Goal: Check status: Check status

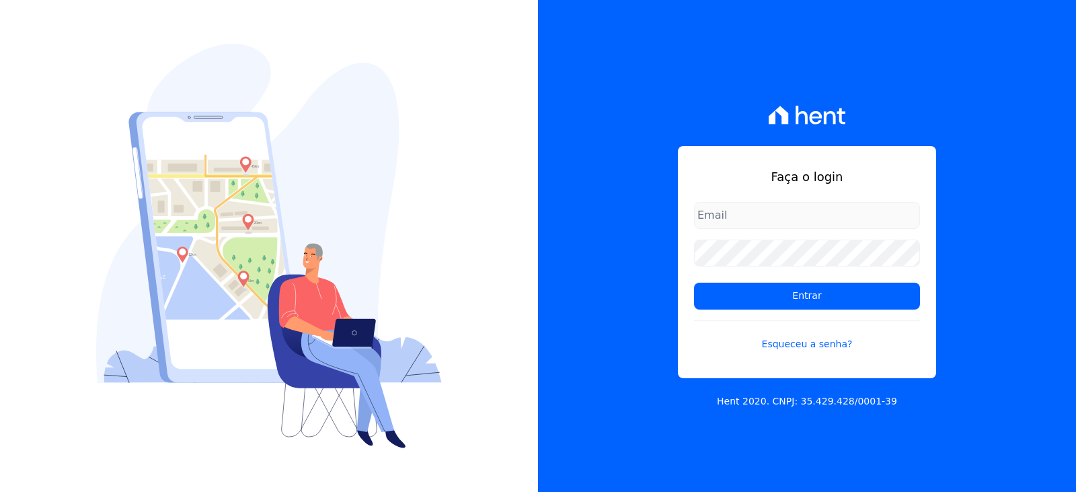
click at [755, 217] on input "email" at bounding box center [807, 215] width 226 height 27
type input "07335639107"
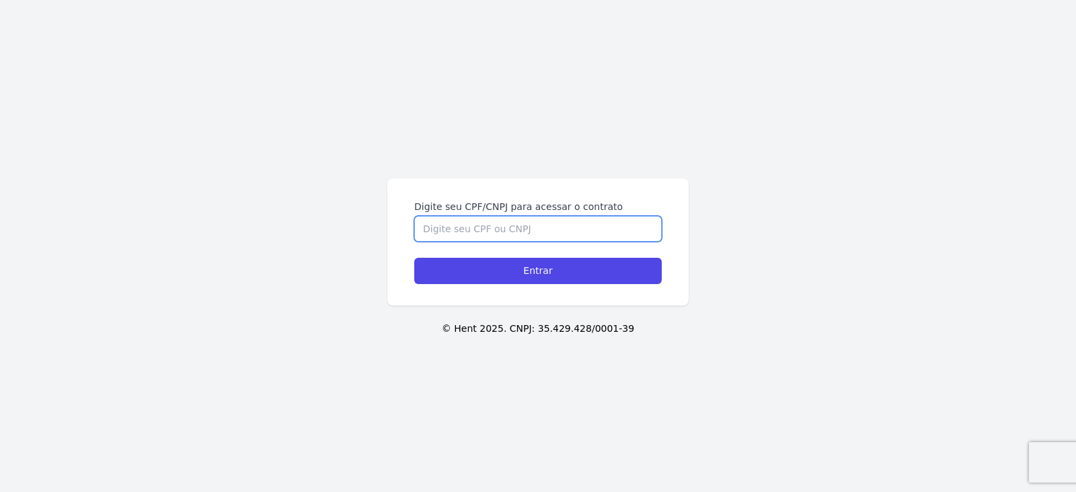
click at [560, 231] on input "Digite seu CPF/CNPJ para acessar o contrato" at bounding box center [538, 229] width 248 height 26
type input "07335639107"
click at [414, 258] on input "Entrar" at bounding box center [538, 271] width 248 height 26
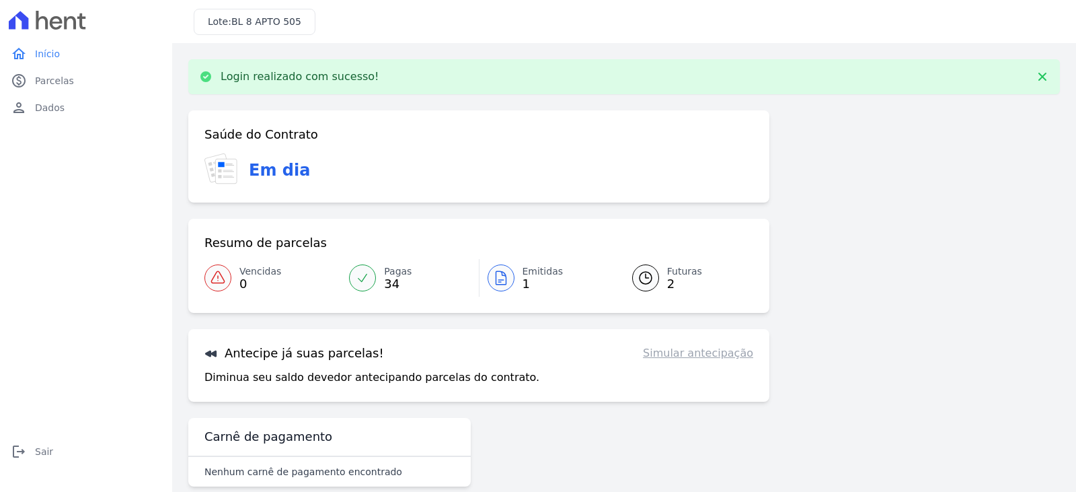
click at [671, 277] on span "Futuras" at bounding box center [684, 271] width 35 height 14
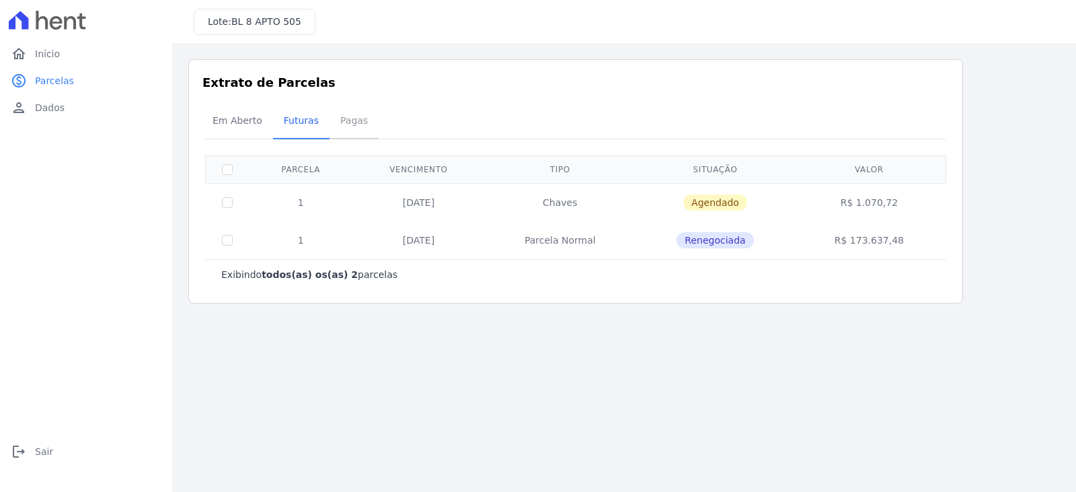
click at [346, 121] on span "Pagas" at bounding box center [354, 120] width 44 height 27
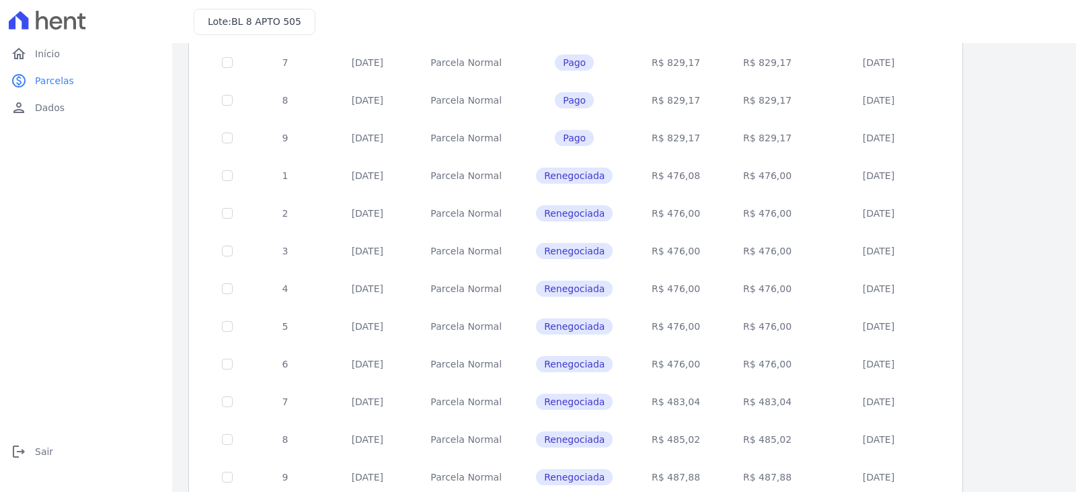
scroll to position [523, 0]
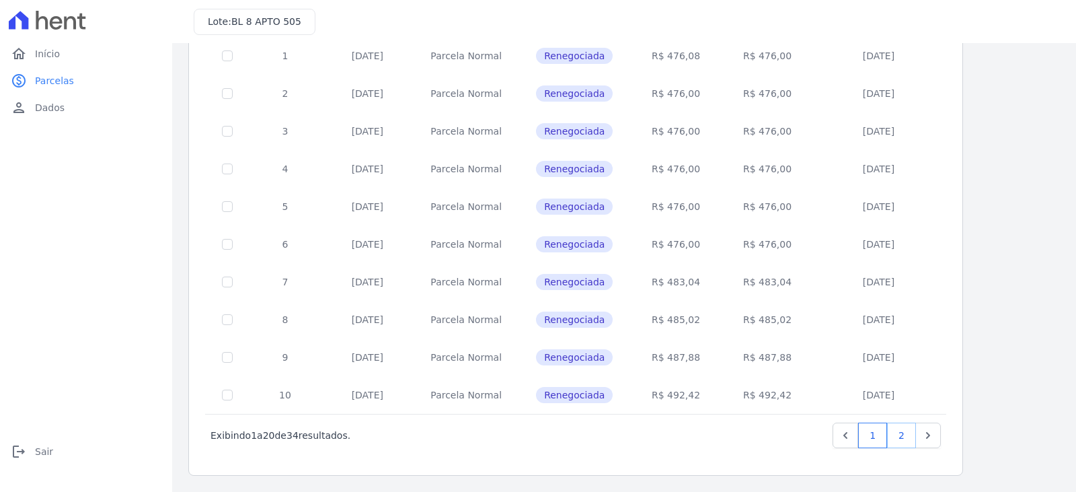
click at [913, 439] on link "2" at bounding box center [901, 435] width 29 height 26
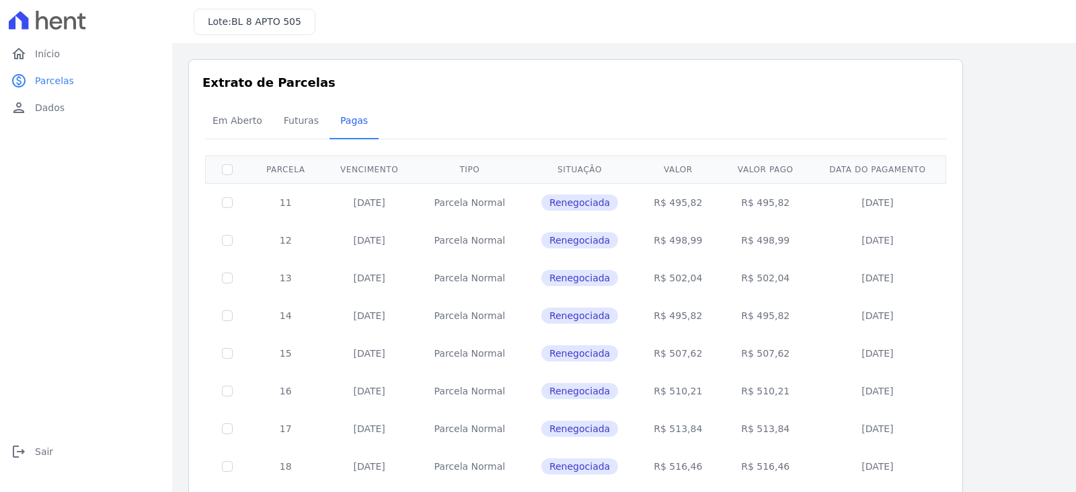
scroll to position [297, 0]
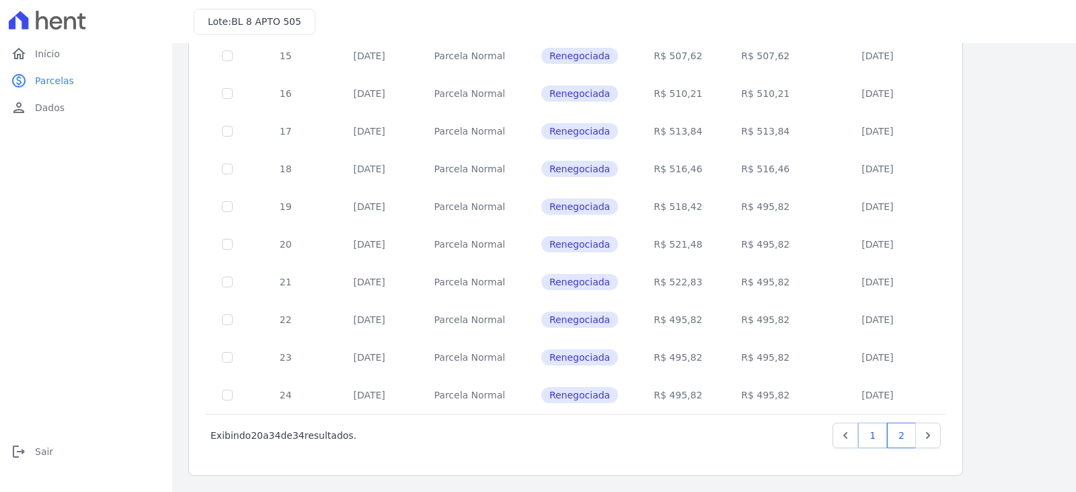
click at [872, 427] on link "1" at bounding box center [872, 435] width 29 height 26
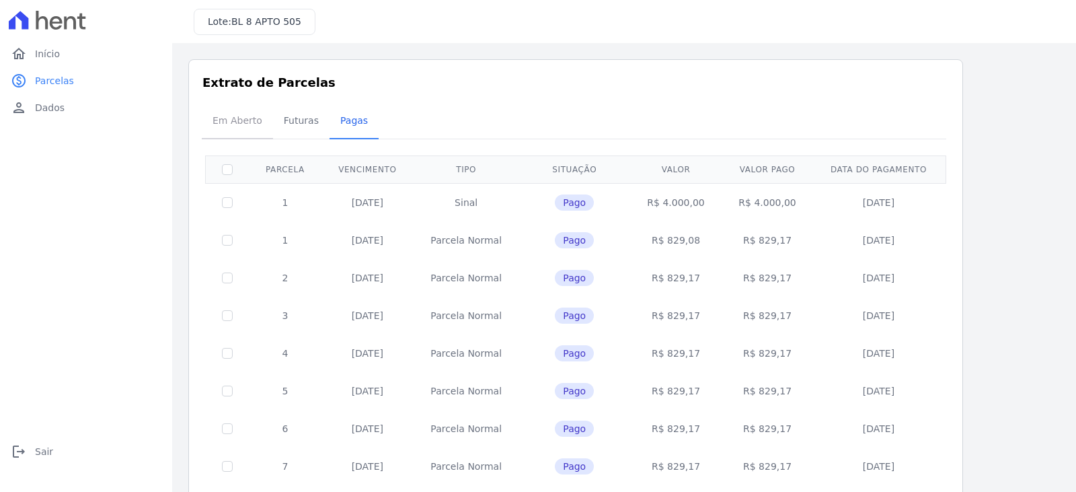
click at [214, 115] on span "Em Aberto" at bounding box center [237, 120] width 66 height 27
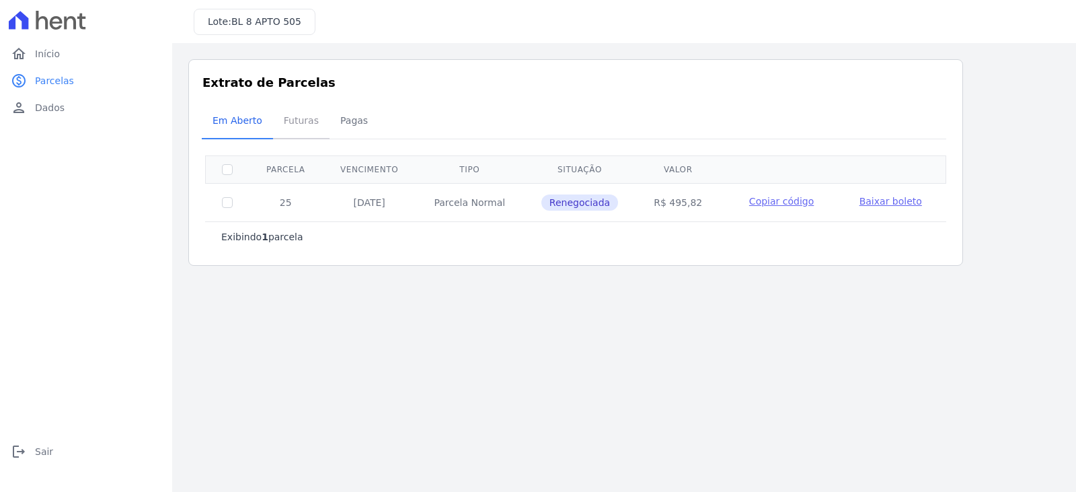
click at [292, 126] on span "Futuras" at bounding box center [301, 120] width 51 height 27
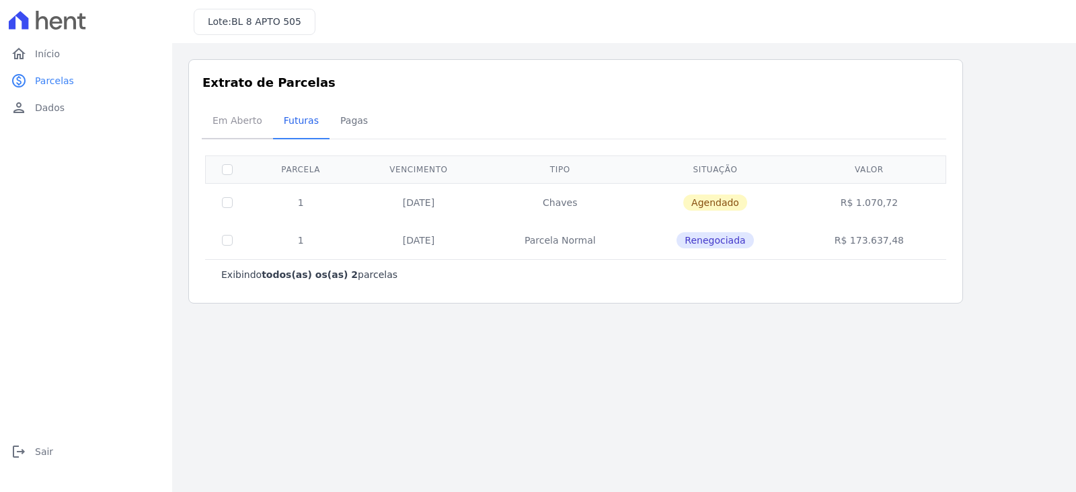
click at [239, 118] on span "Em Aberto" at bounding box center [237, 120] width 66 height 27
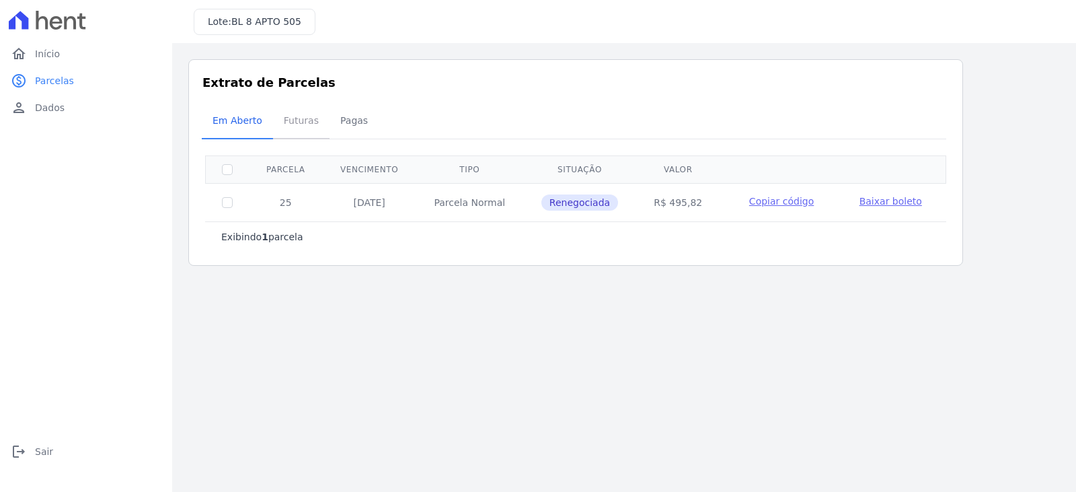
click at [282, 122] on span "Futuras" at bounding box center [301, 120] width 51 height 27
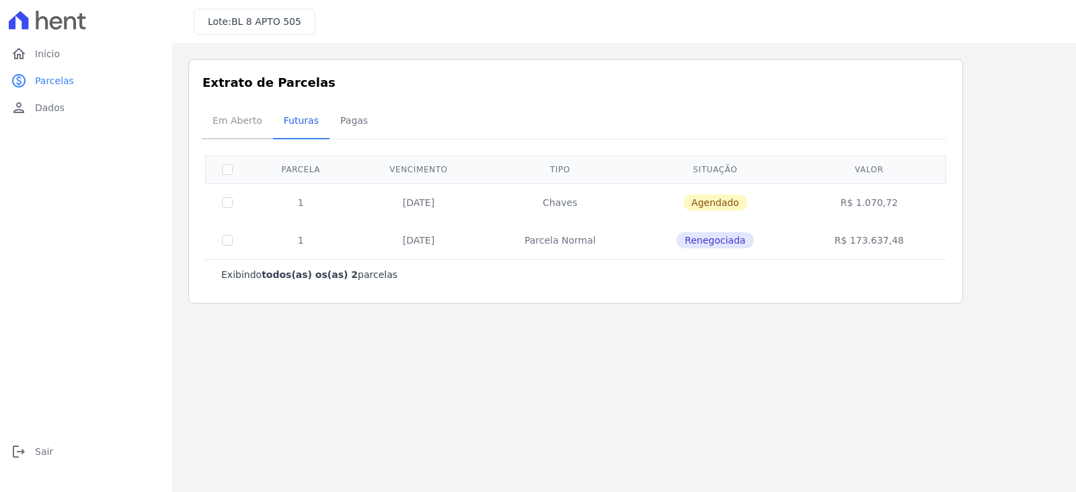
click at [244, 124] on span "Em Aberto" at bounding box center [237, 120] width 66 height 27
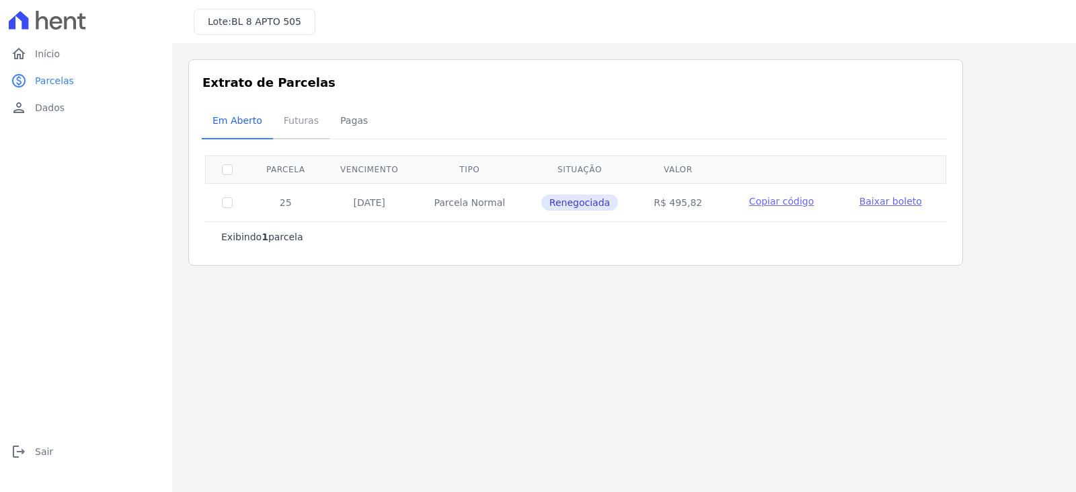
click at [307, 122] on span "Futuras" at bounding box center [301, 120] width 51 height 27
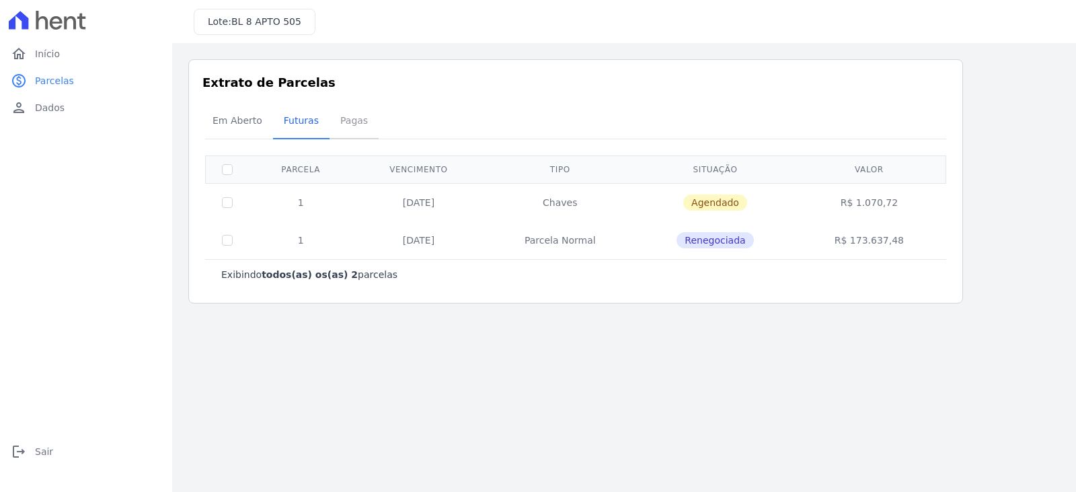
click at [337, 119] on span "Pagas" at bounding box center [354, 120] width 44 height 27
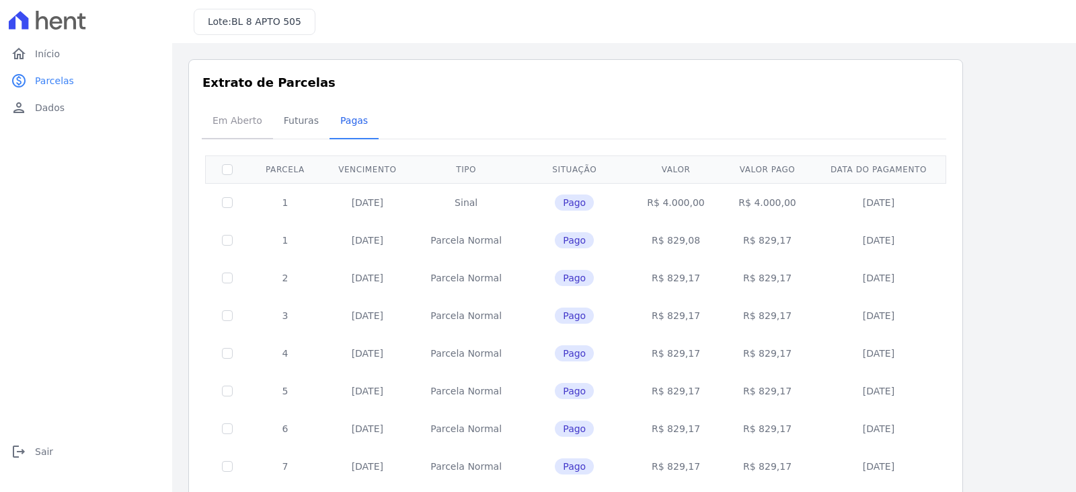
click at [245, 114] on span "Em Aberto" at bounding box center [237, 120] width 66 height 27
